Goal: Check status: Check status

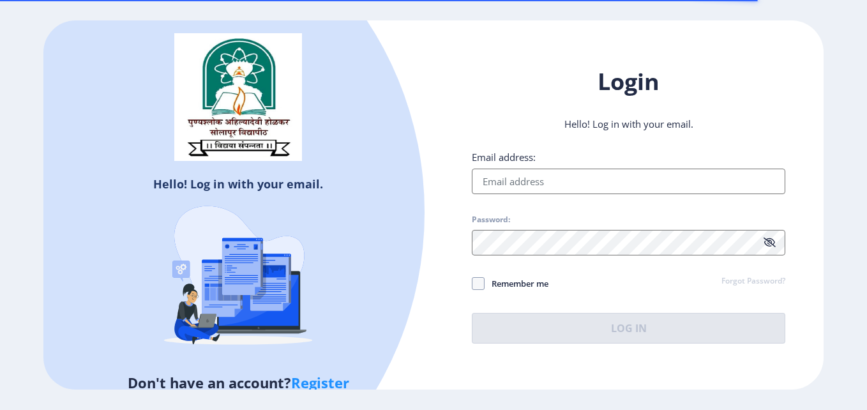
click at [730, 169] on input "Email address:" at bounding box center [628, 182] width 313 height 26
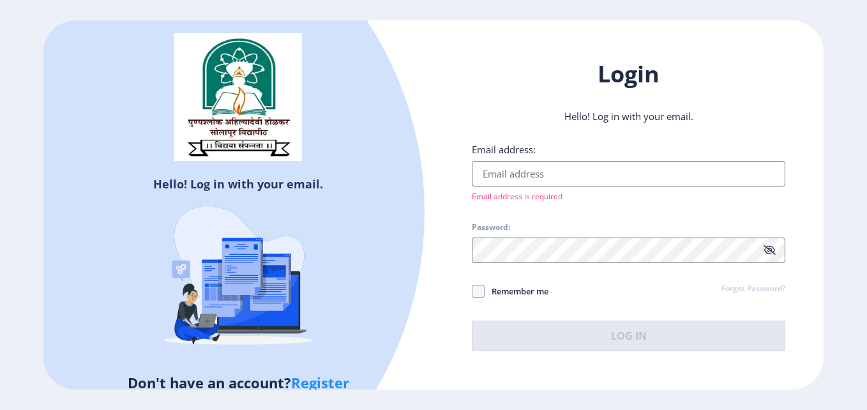
click at [848, 141] on ngx-login "Hello! Log in with your email. Don't have an account? Register Login Hello! Log…" at bounding box center [433, 204] width 867 height 369
click at [762, 237] on div "Email address: Email address is required Password: Remember me Forgot Password?…" at bounding box center [628, 247] width 313 height 208
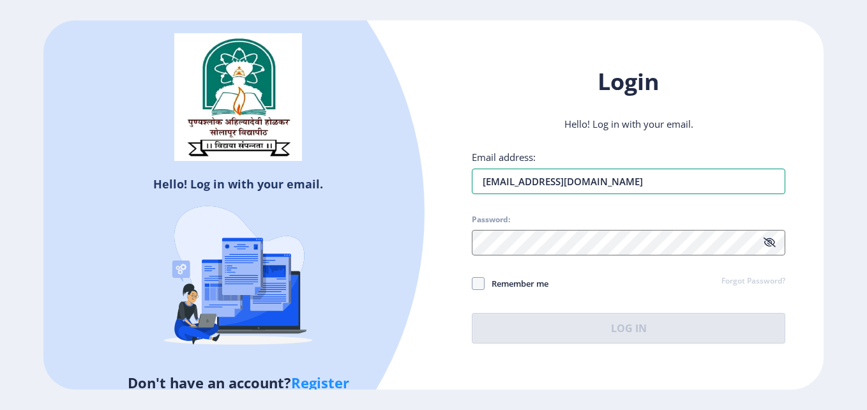
type input "[EMAIL_ADDRESS][DOMAIN_NAME]"
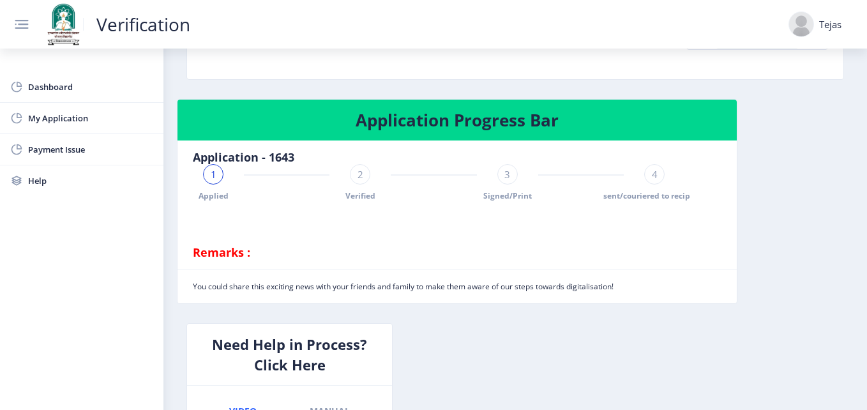
scroll to position [287, 0]
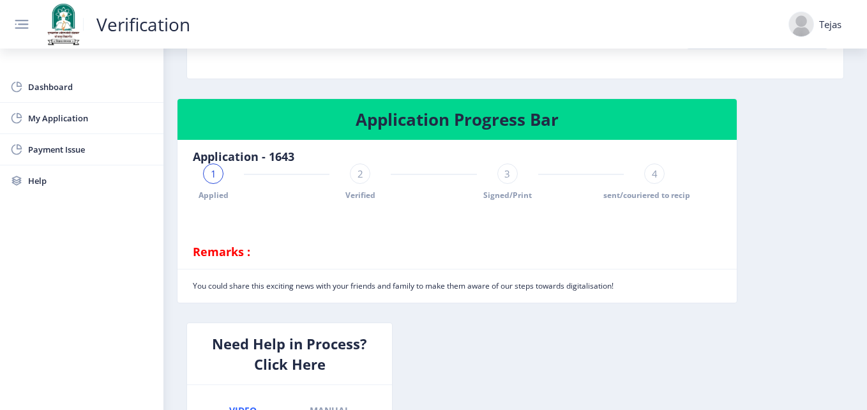
click at [364, 169] on div "2" at bounding box center [360, 173] width 20 height 20
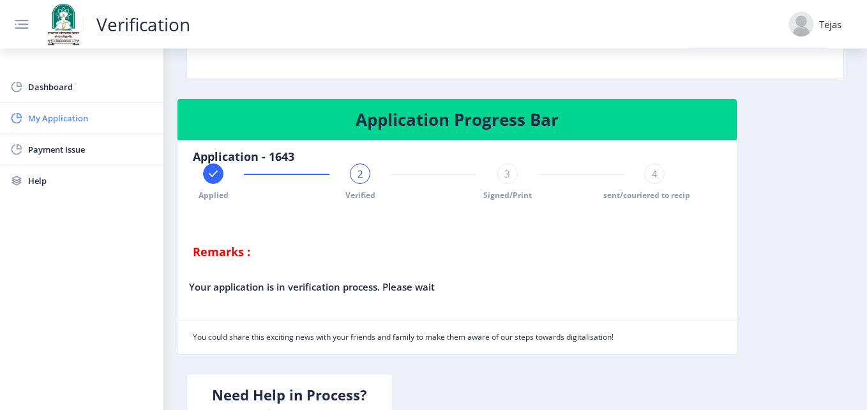
click at [64, 121] on span "My Application" at bounding box center [90, 117] width 125 height 15
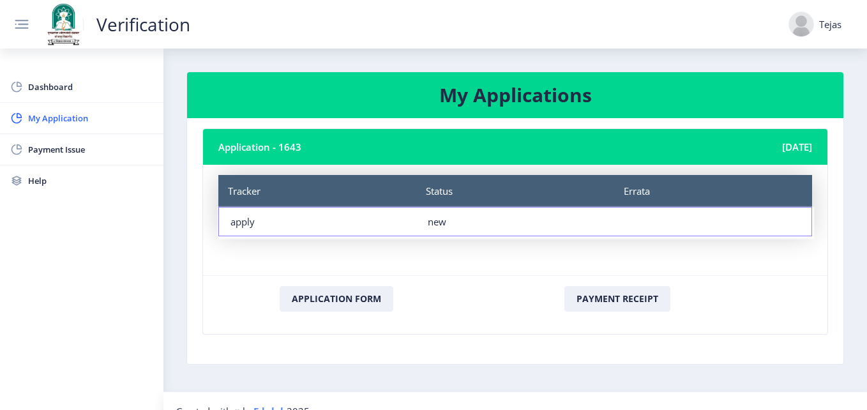
click at [531, 351] on nb-card-body "Application - 1643 [DATE] Tracker Status Errata Tracker apply Status new Errata…" at bounding box center [515, 241] width 656 height 246
click at [49, 94] on span "Dashboard" at bounding box center [90, 86] width 125 height 15
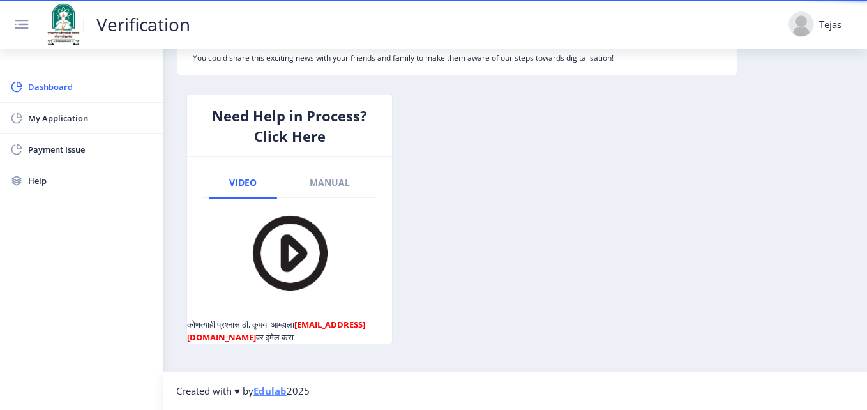
scroll to position [116, 0]
